Goal: Task Accomplishment & Management: Use online tool/utility

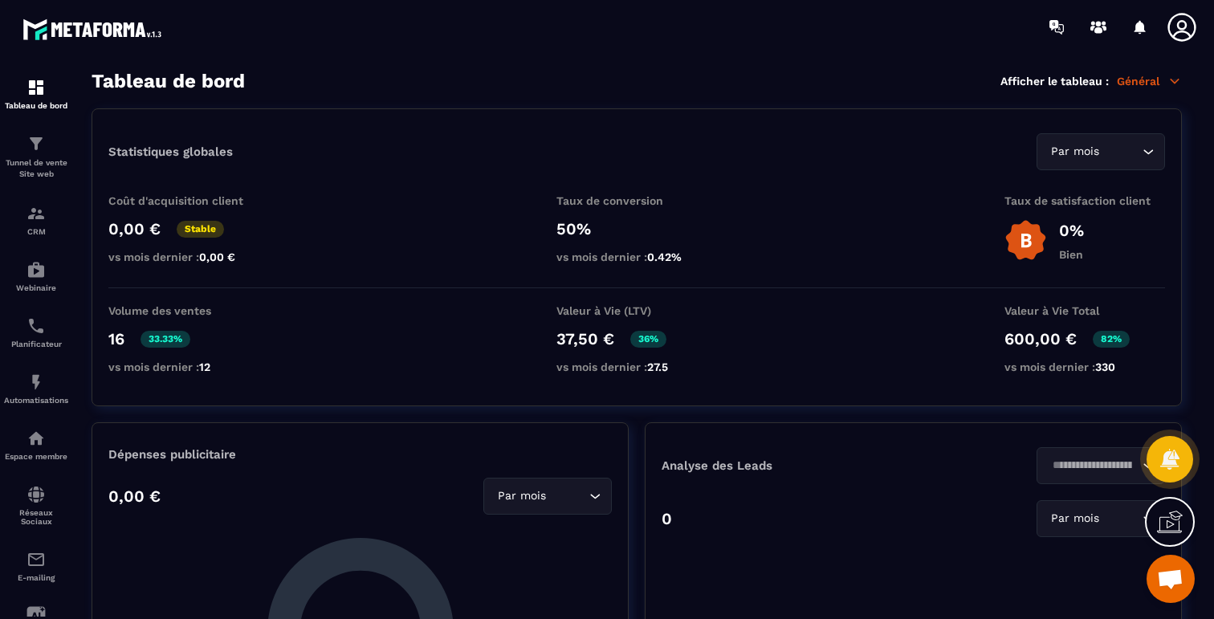
scroll to position [7355, 0]
click at [45, 223] on img at bounding box center [36, 213] width 19 height 19
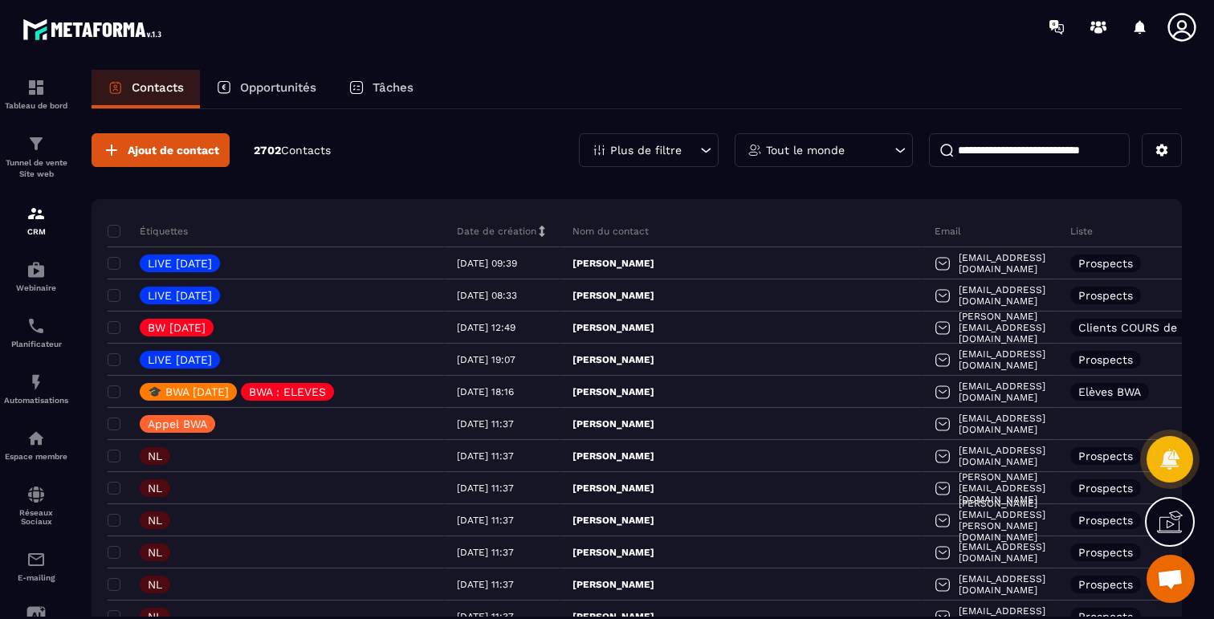
click at [626, 153] on p "Plus de filtre" at bounding box center [645, 150] width 71 height 11
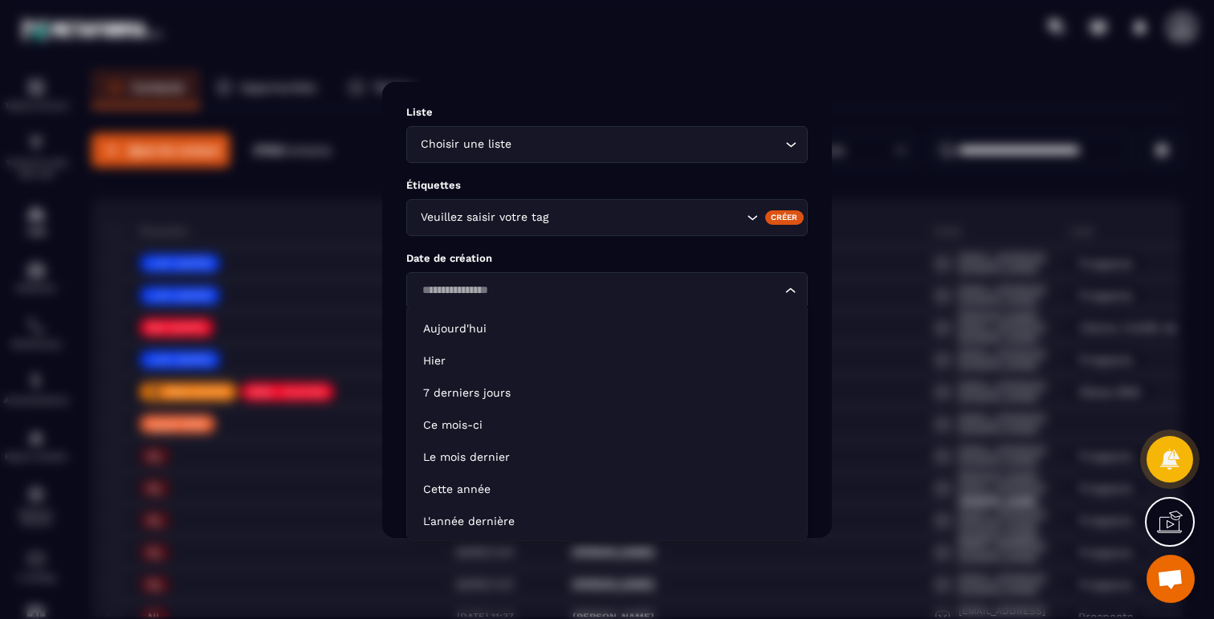
click at [638, 301] on div "Loading..." at bounding box center [607, 290] width 402 height 37
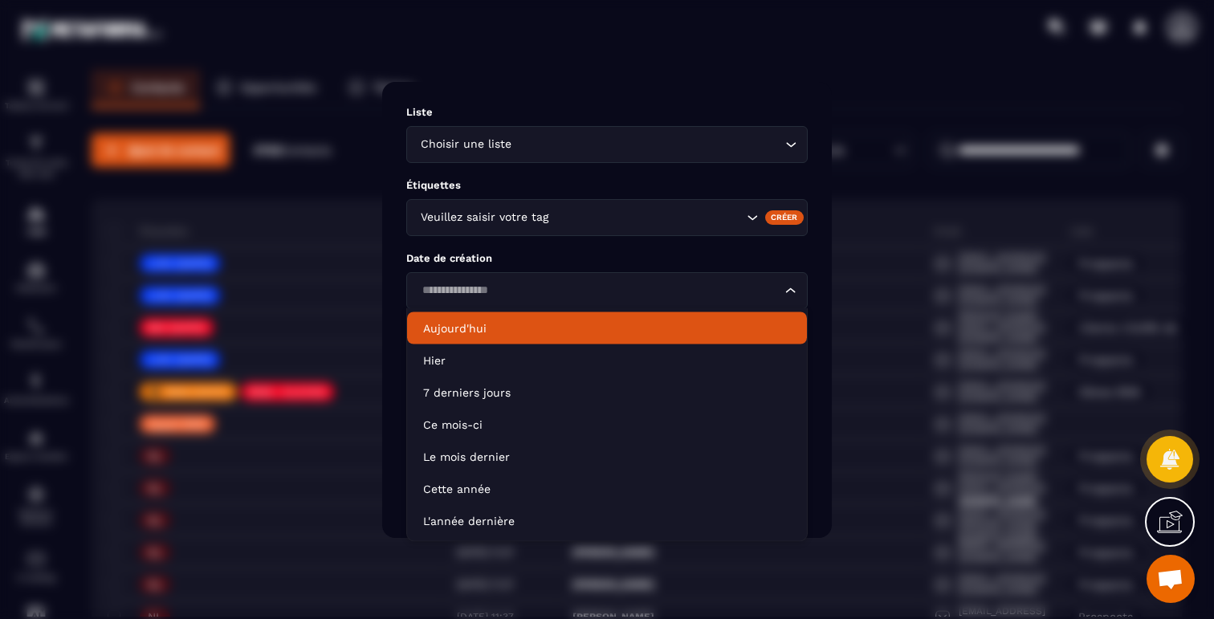
click at [542, 214] on div "Veuillez saisir votre tag" at bounding box center [579, 218] width 329 height 18
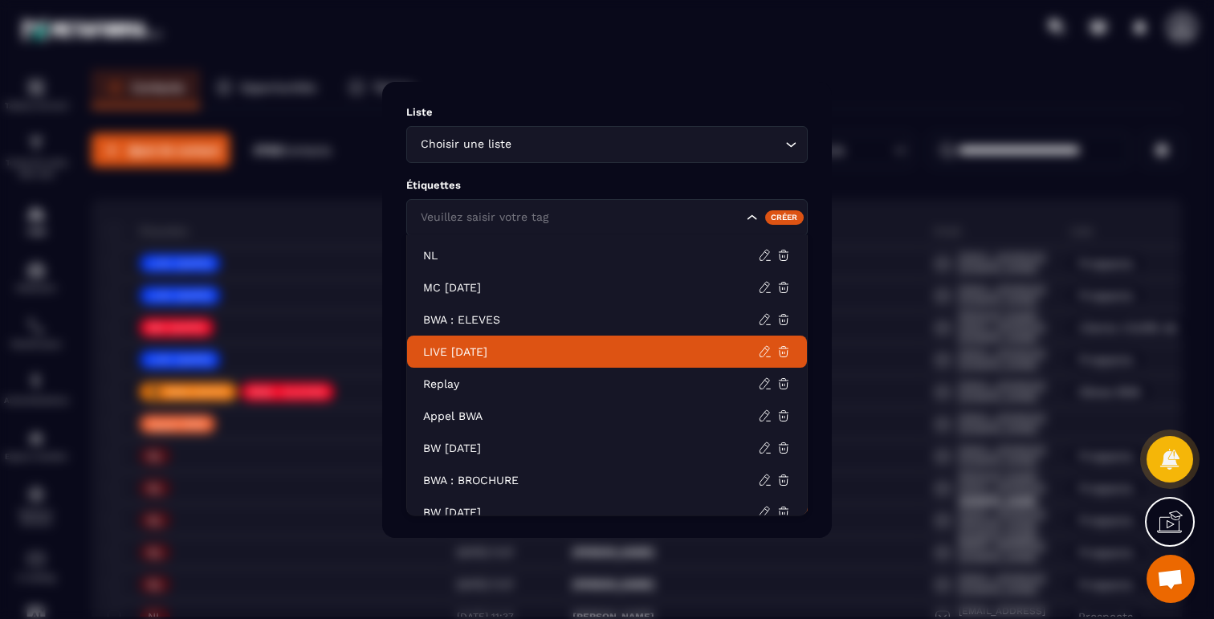
click at [445, 345] on p "LIVE [DATE]" at bounding box center [590, 352] width 335 height 16
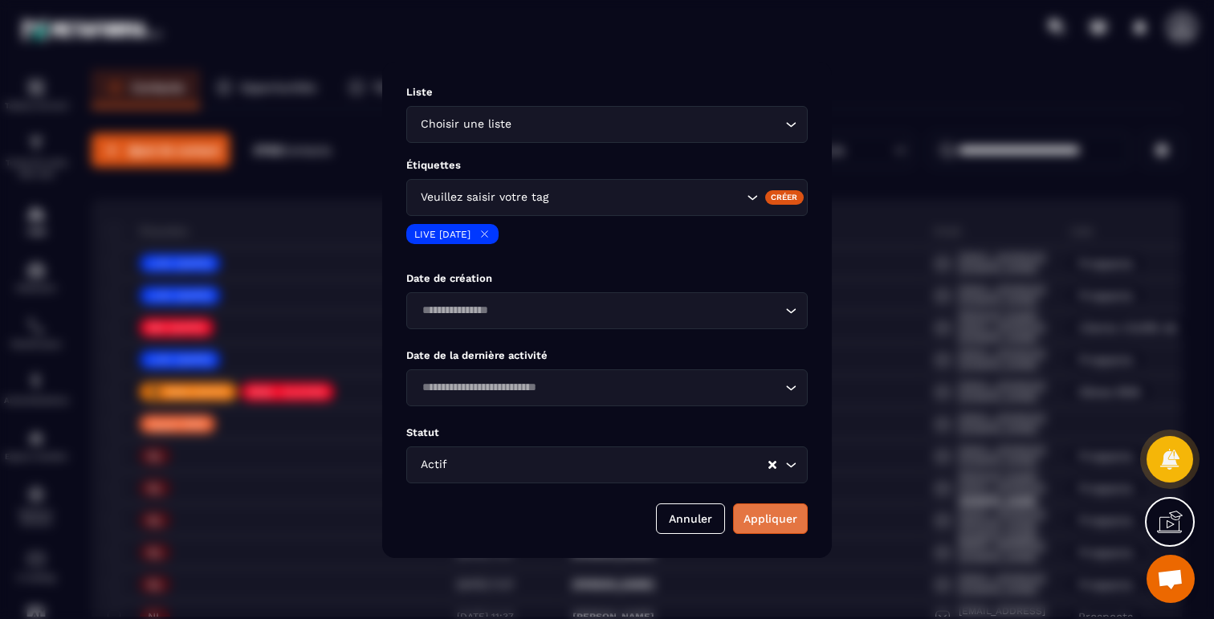
click at [783, 520] on button "Appliquer" at bounding box center [770, 519] width 75 height 31
